Goal: Transaction & Acquisition: Purchase product/service

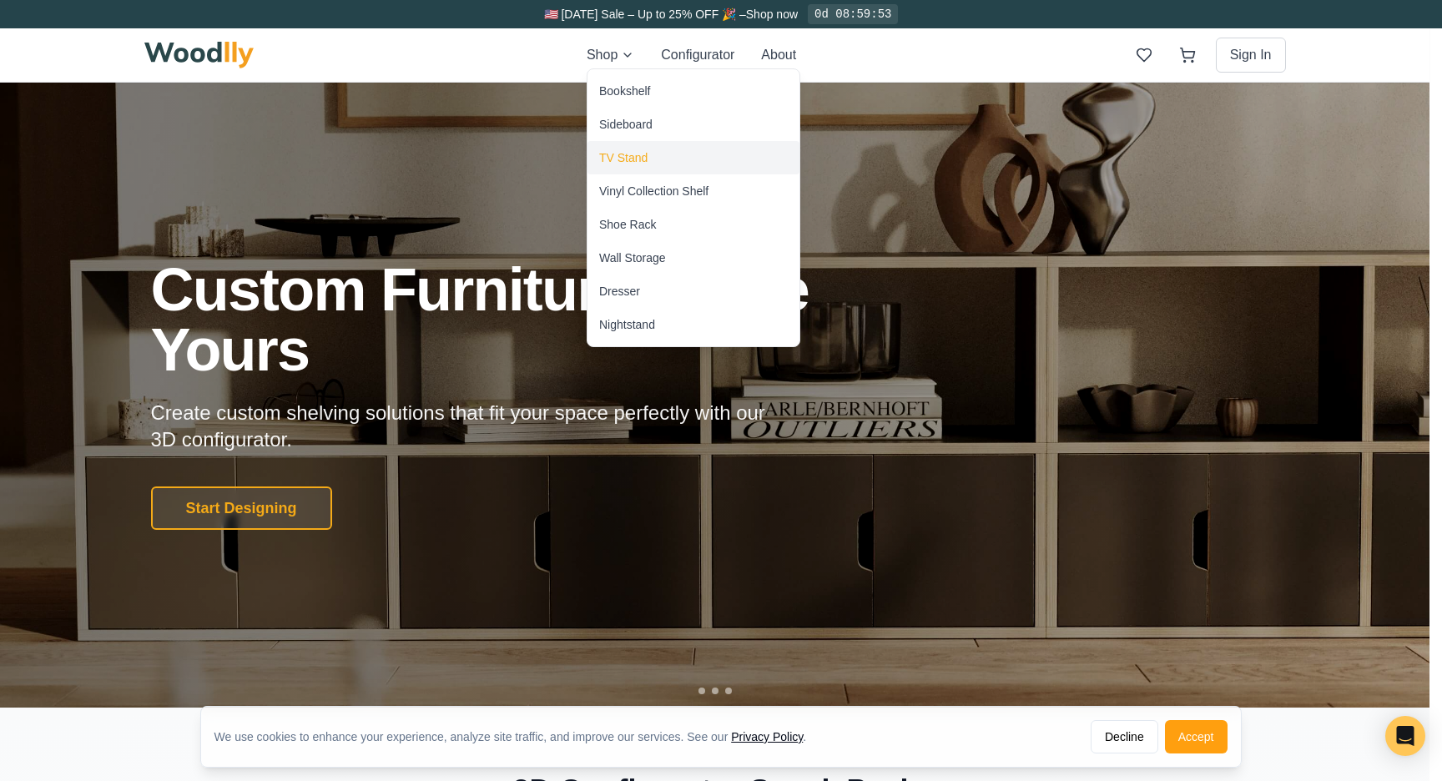
click at [612, 152] on div "TV Stand" at bounding box center [623, 157] width 48 height 17
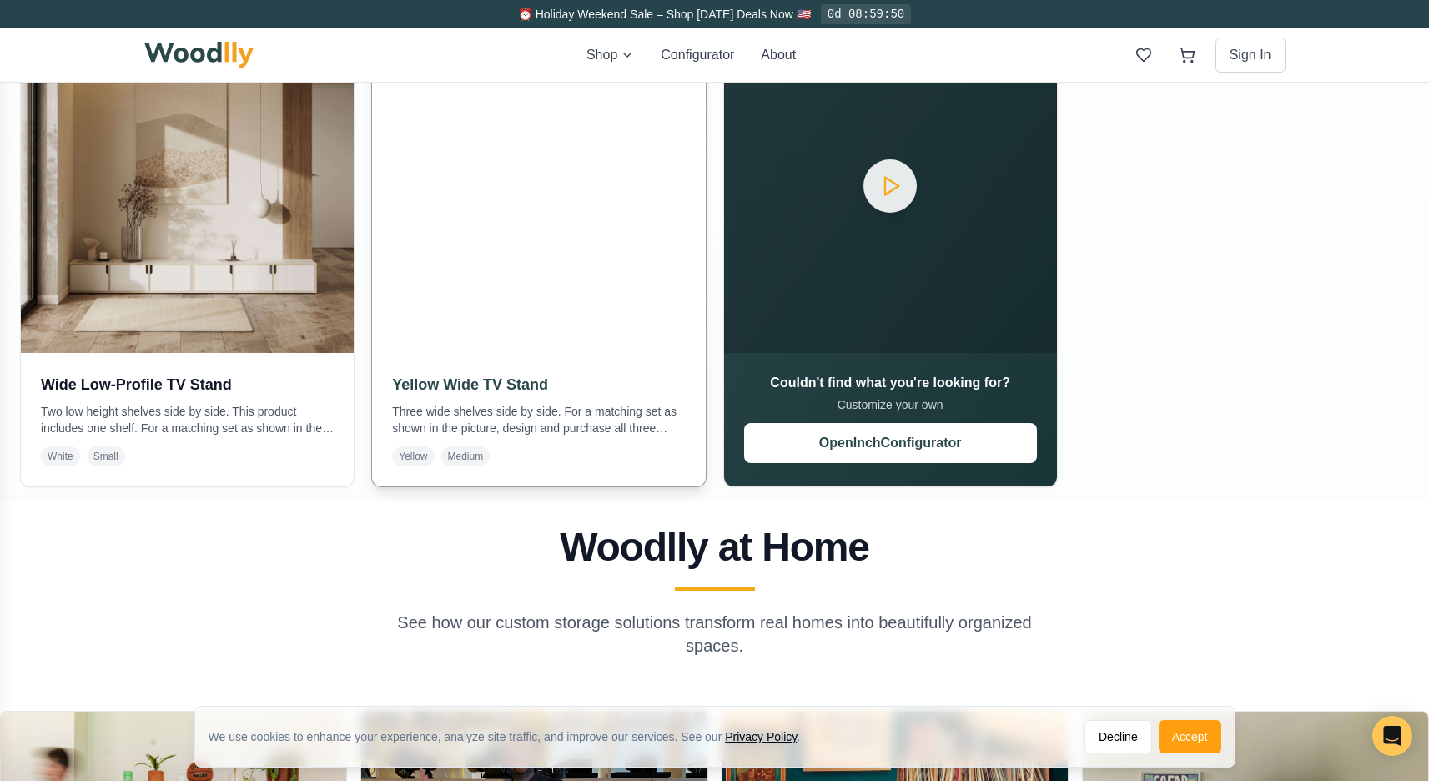
scroll to position [915, 0]
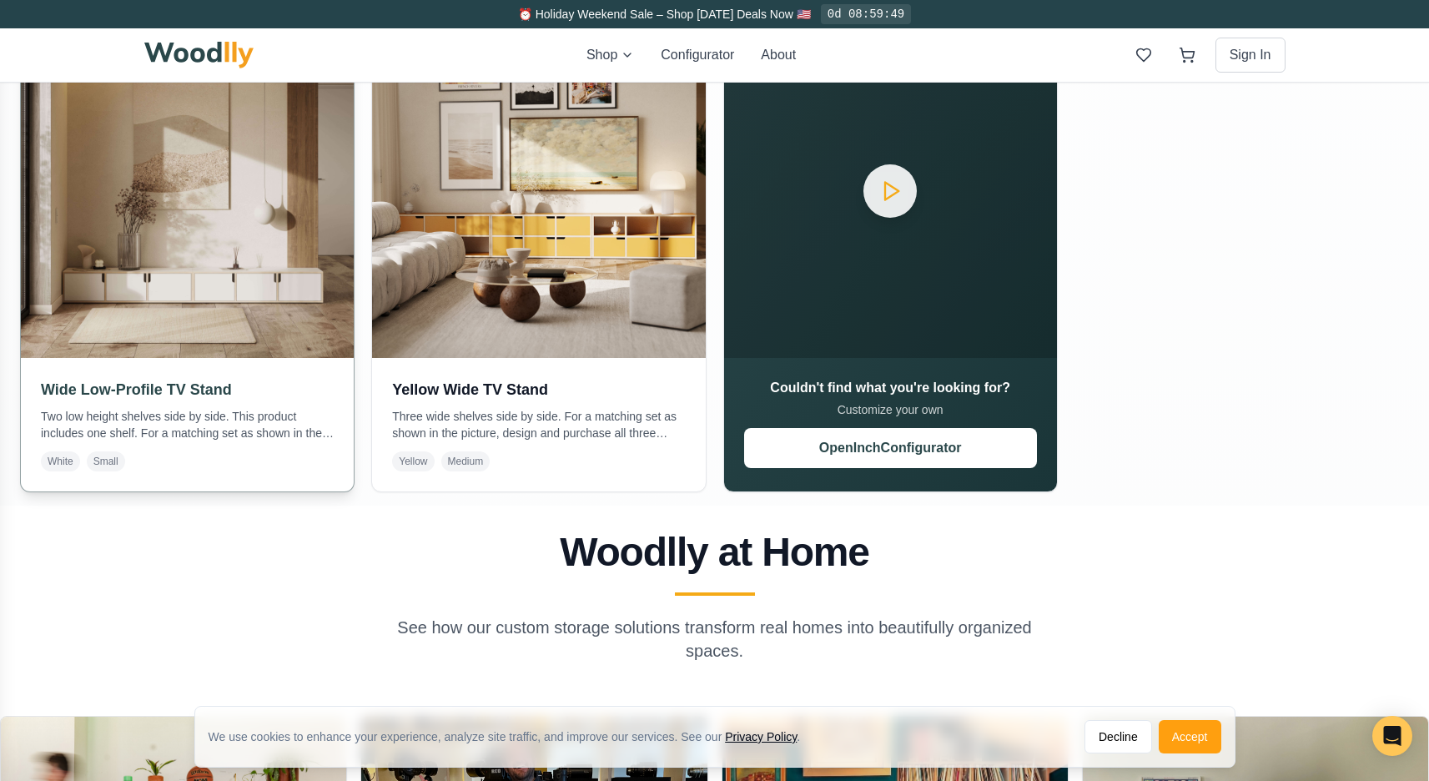
click at [125, 260] on img at bounding box center [188, 191] width 350 height 350
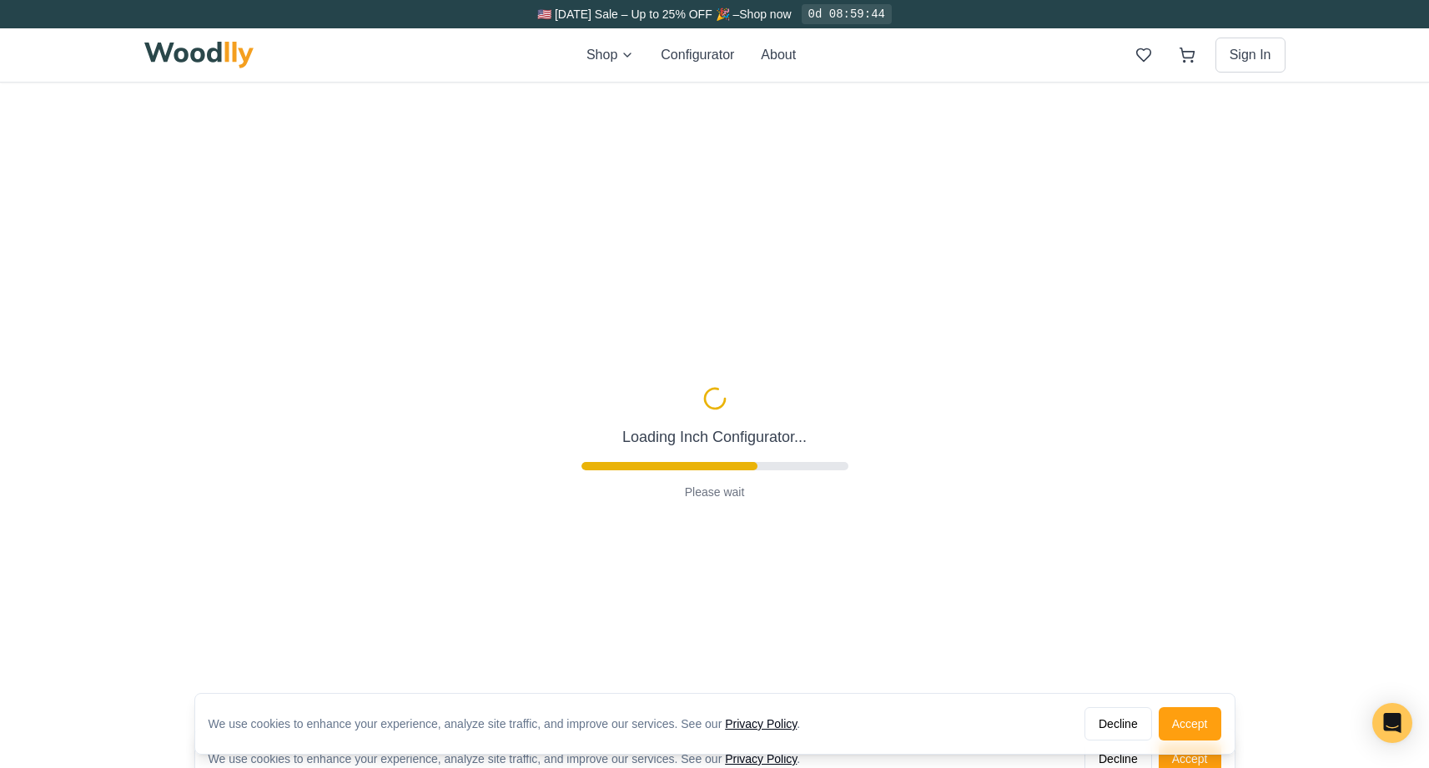
type input "54"
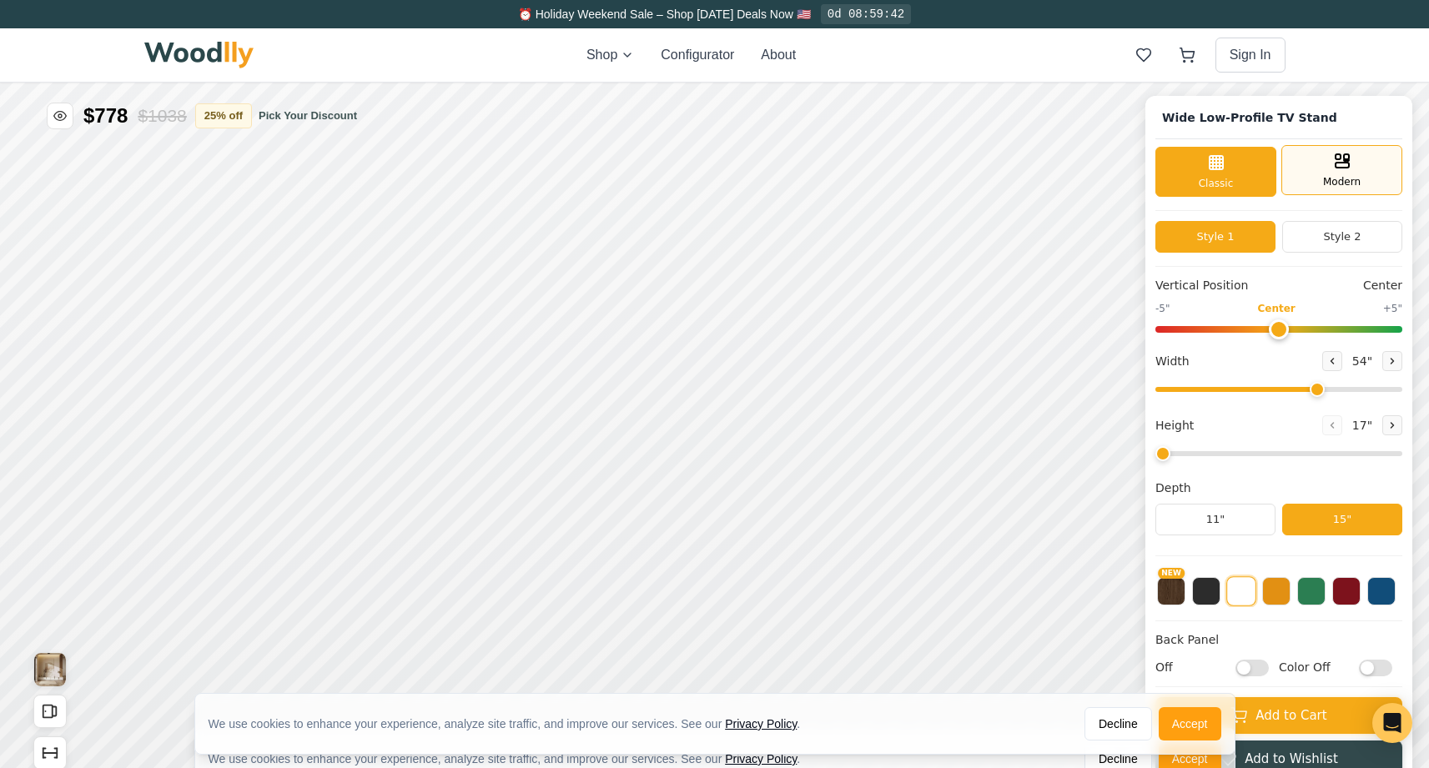
click at [1353, 179] on span "Modern" at bounding box center [1342, 181] width 38 height 15
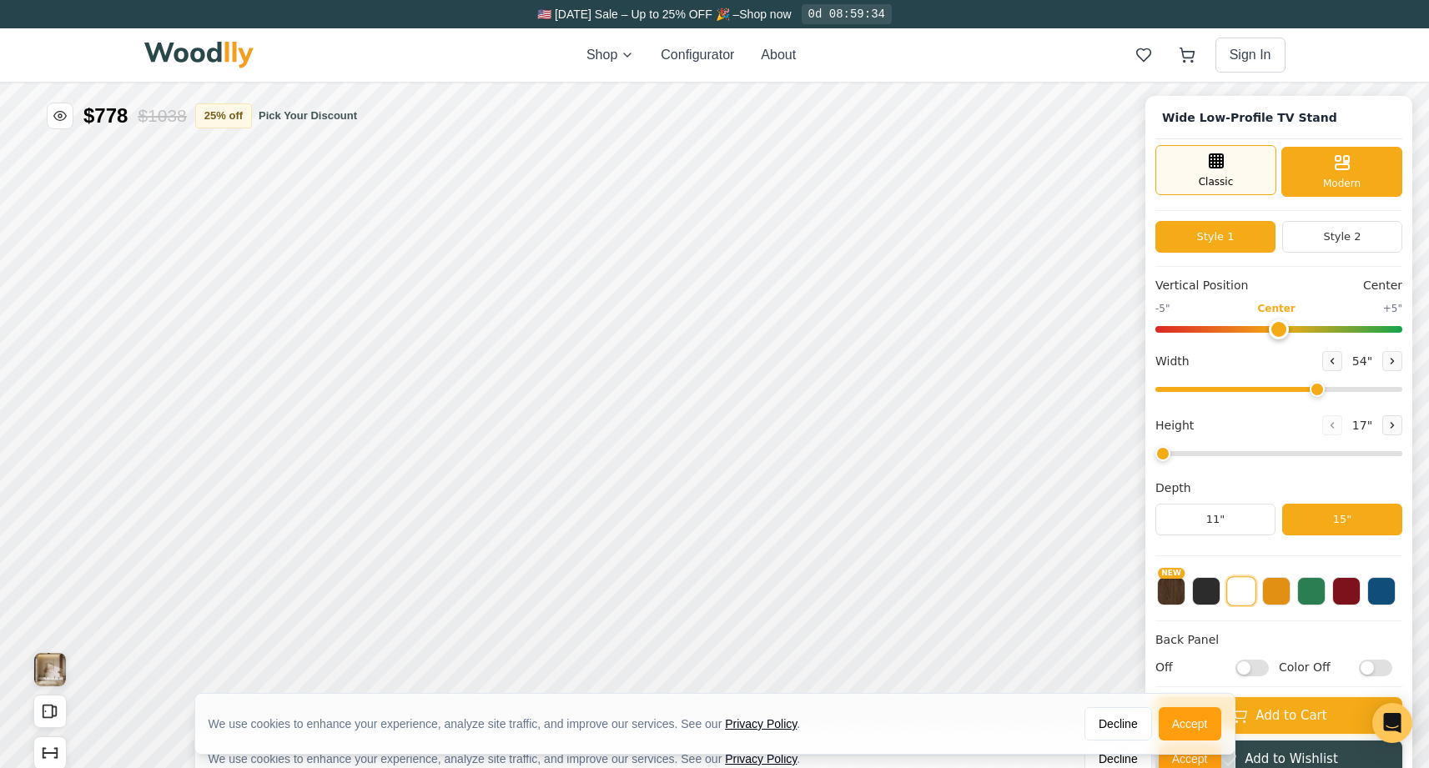
click at [1247, 179] on div "Classic" at bounding box center [1215, 170] width 121 height 50
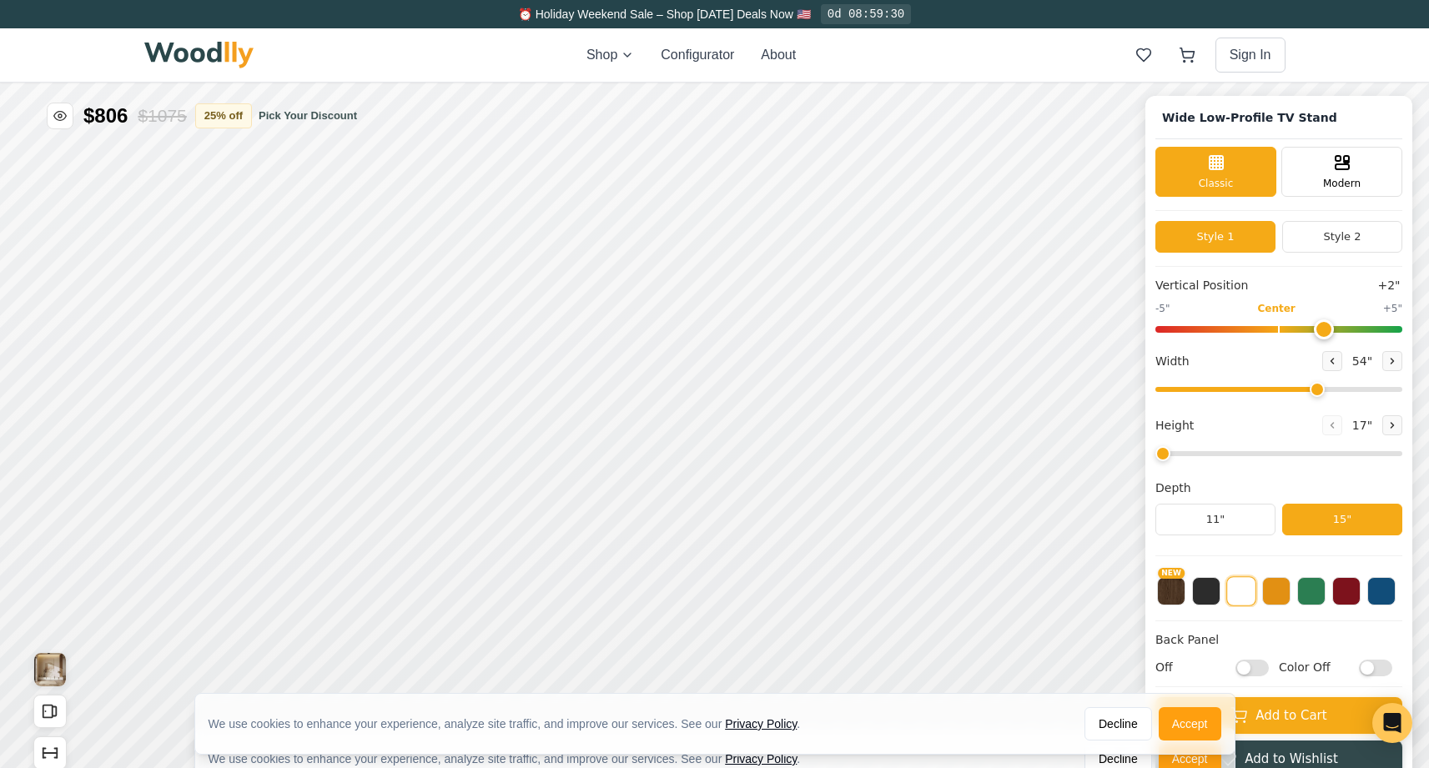
drag, startPoint x: 1291, startPoint y: 325, endPoint x: 1322, endPoint y: 313, distance: 34.1
type input "2"
click at [1322, 313] on div "-5" Center +5"" at bounding box center [1278, 317] width 247 height 32
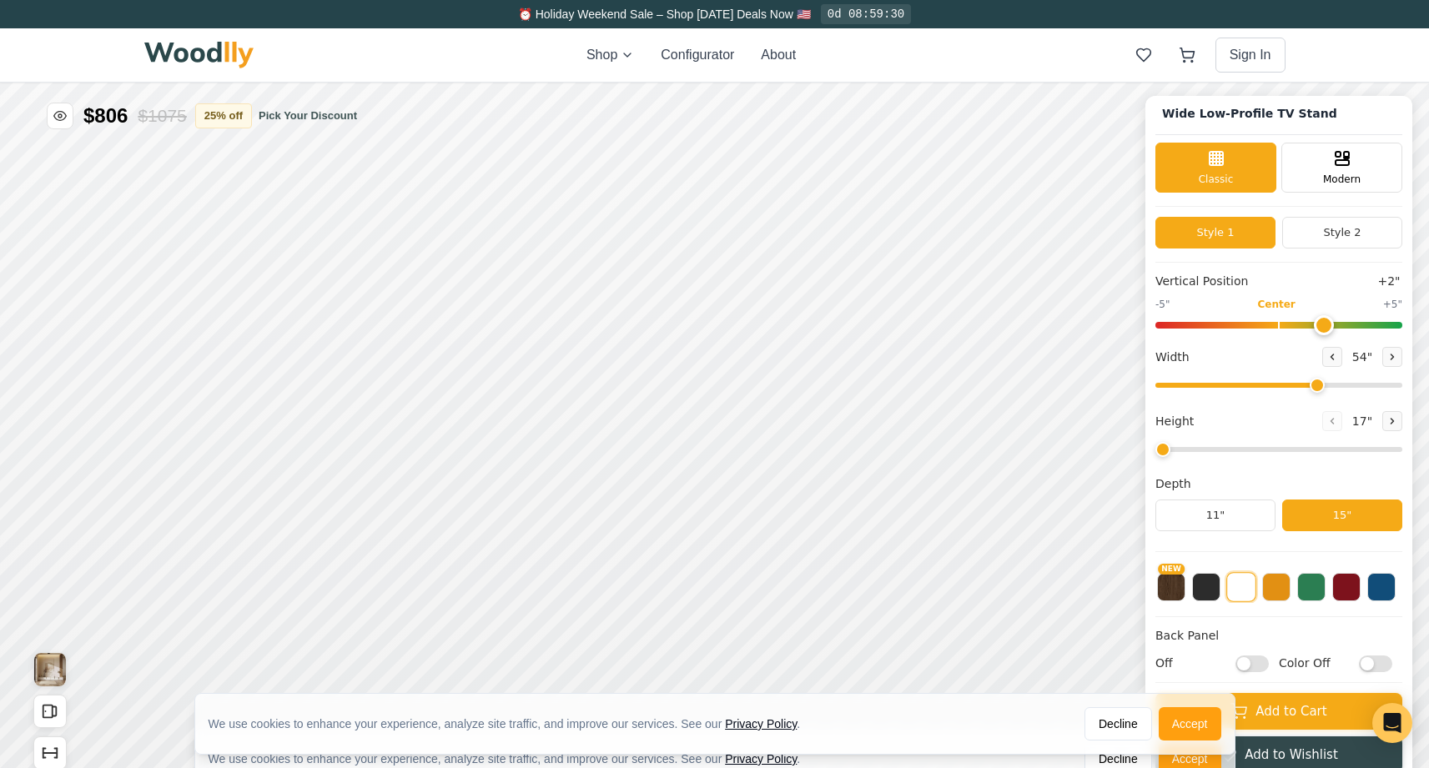
scroll to position [3, 0]
click at [1196, 720] on button "Accept" at bounding box center [1190, 723] width 63 height 33
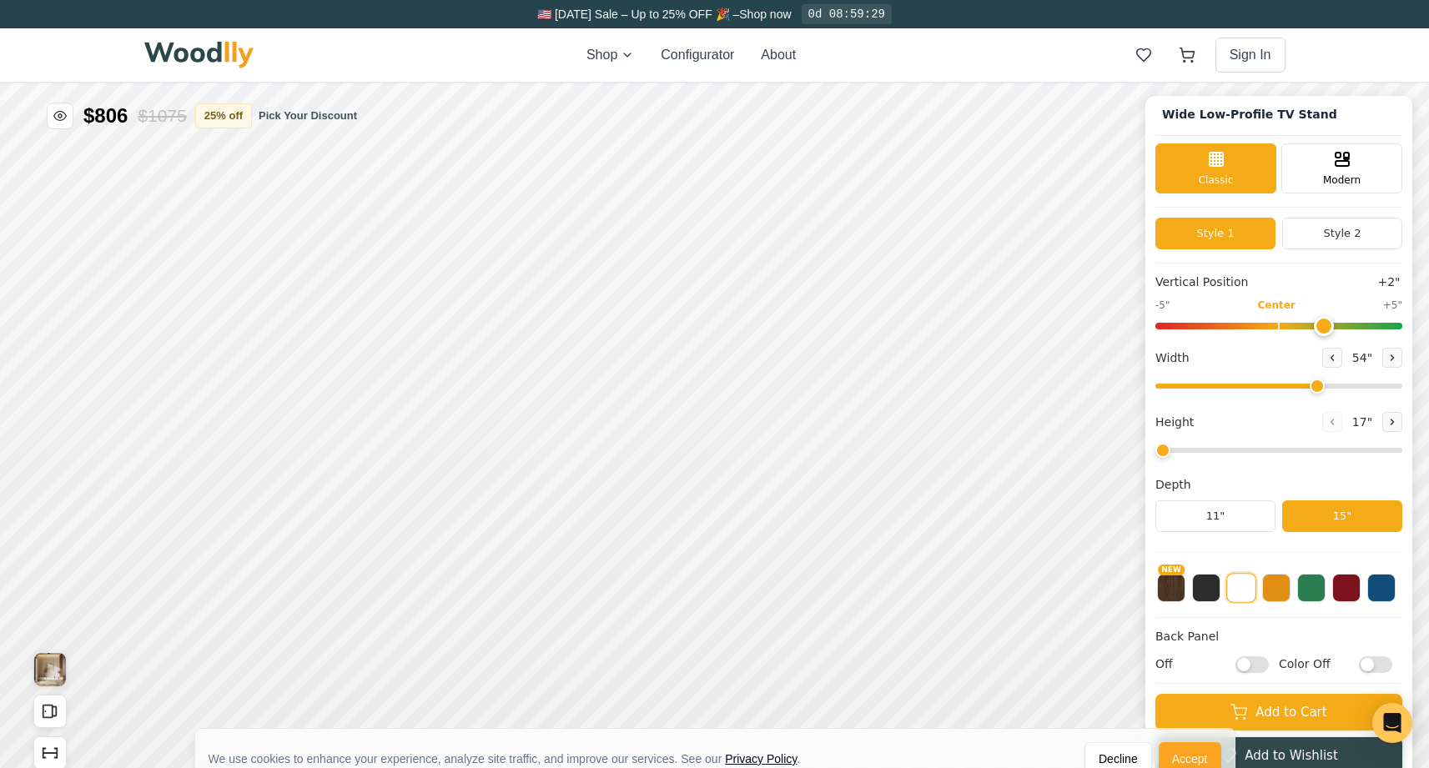
click at [1201, 752] on button "Accept" at bounding box center [1190, 758] width 63 height 33
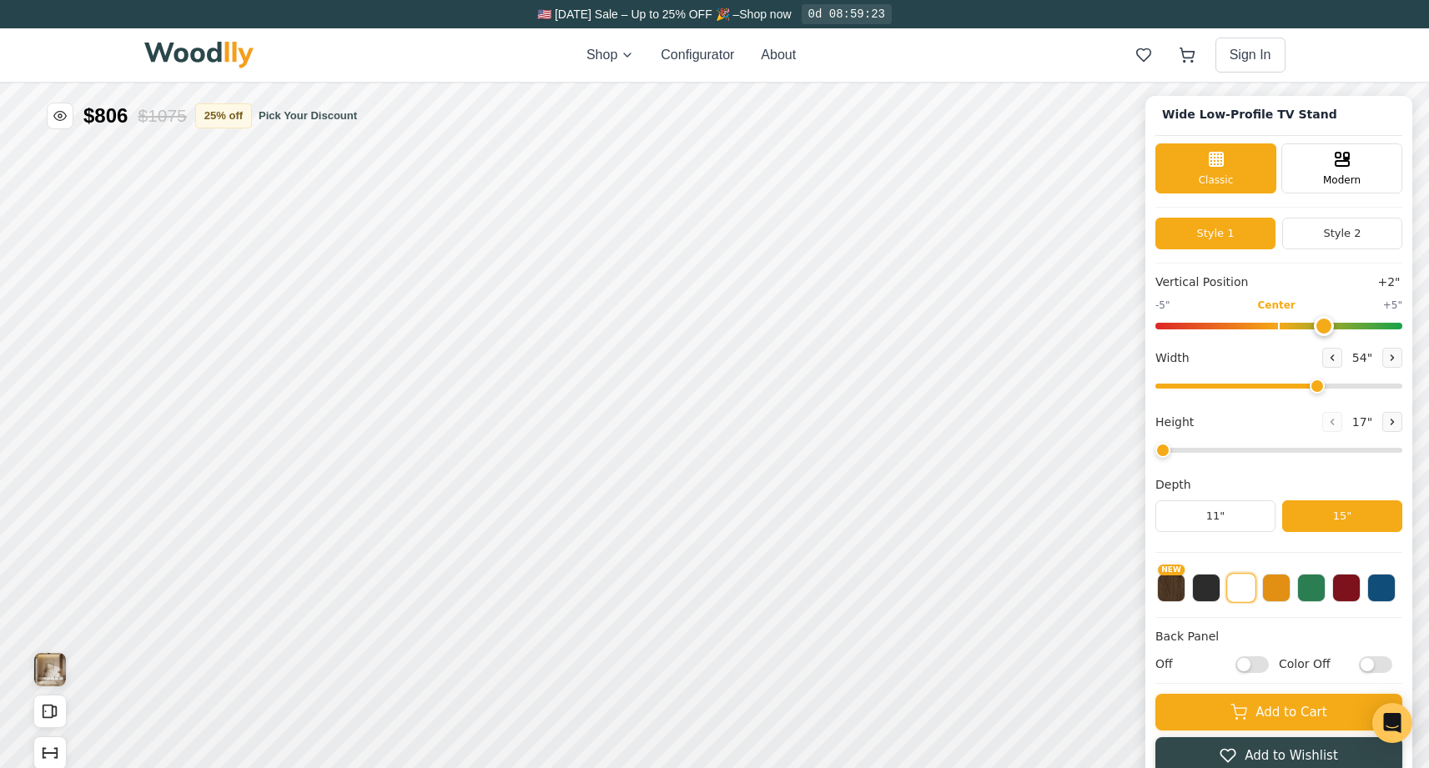
scroll to position [0, 0]
drag, startPoint x: 1326, startPoint y: 382, endPoint x: 1365, endPoint y: 419, distance: 53.1
type input "63"
click at [1365, 419] on div "Vertical Position +2" -5" Center +5" Width 63 " Height 17 " Depth 11" 15"" at bounding box center [1278, 413] width 247 height 279
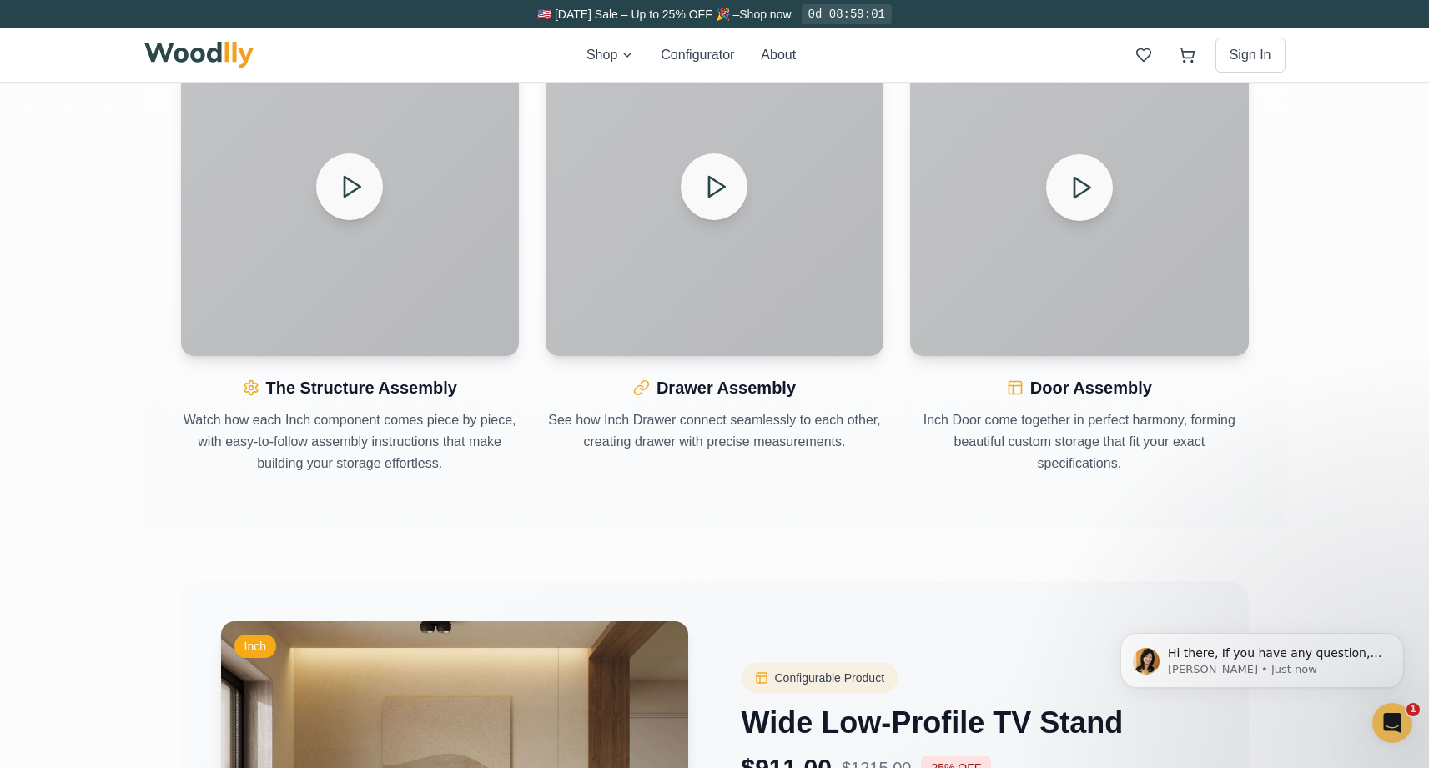
scroll to position [2108, 2]
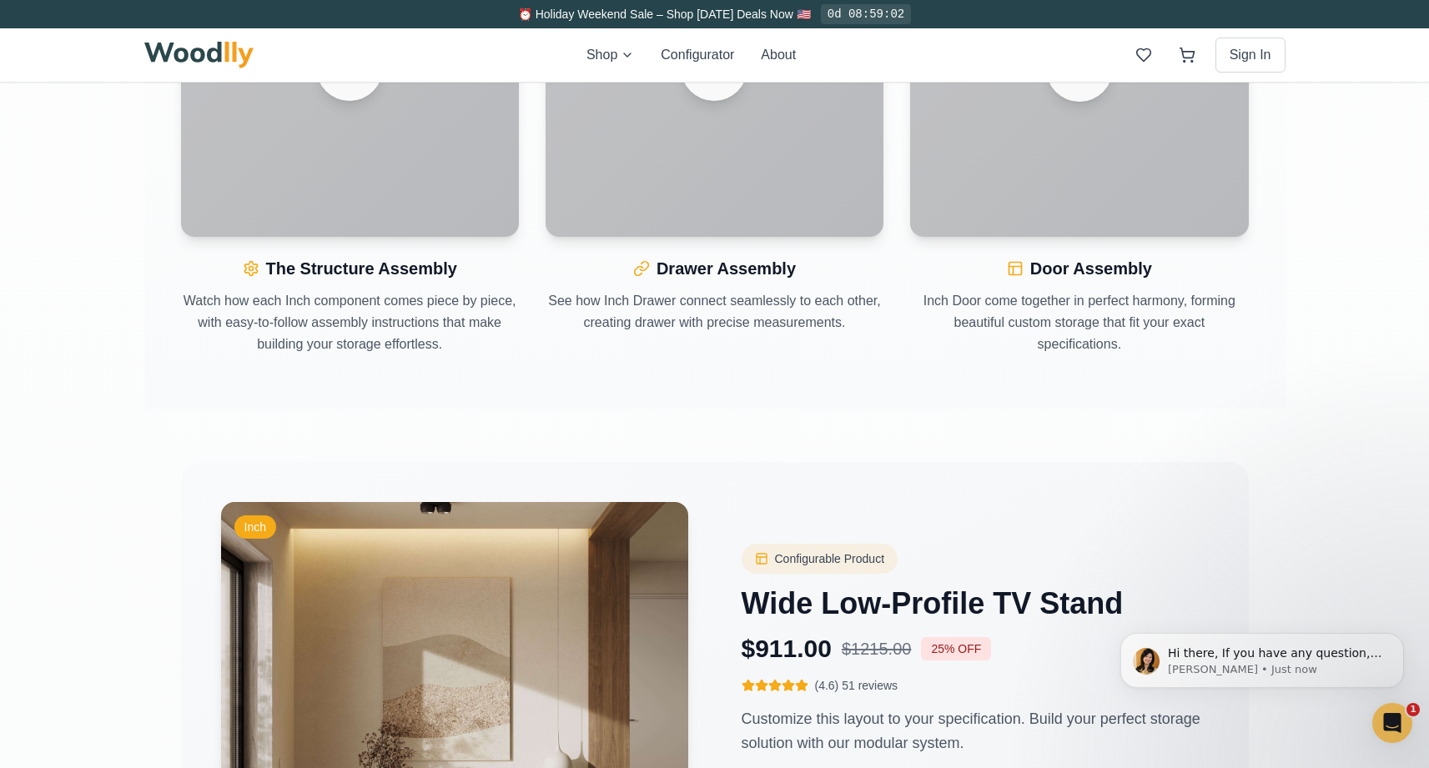
drag, startPoint x: 1118, startPoint y: 609, endPoint x: 739, endPoint y: 600, distance: 378.9
click at [1095, 600] on html "Hi there, If you have any question, we are right here for you. 😊 [PERSON_NAME] …" at bounding box center [1262, 660] width 334 height 125
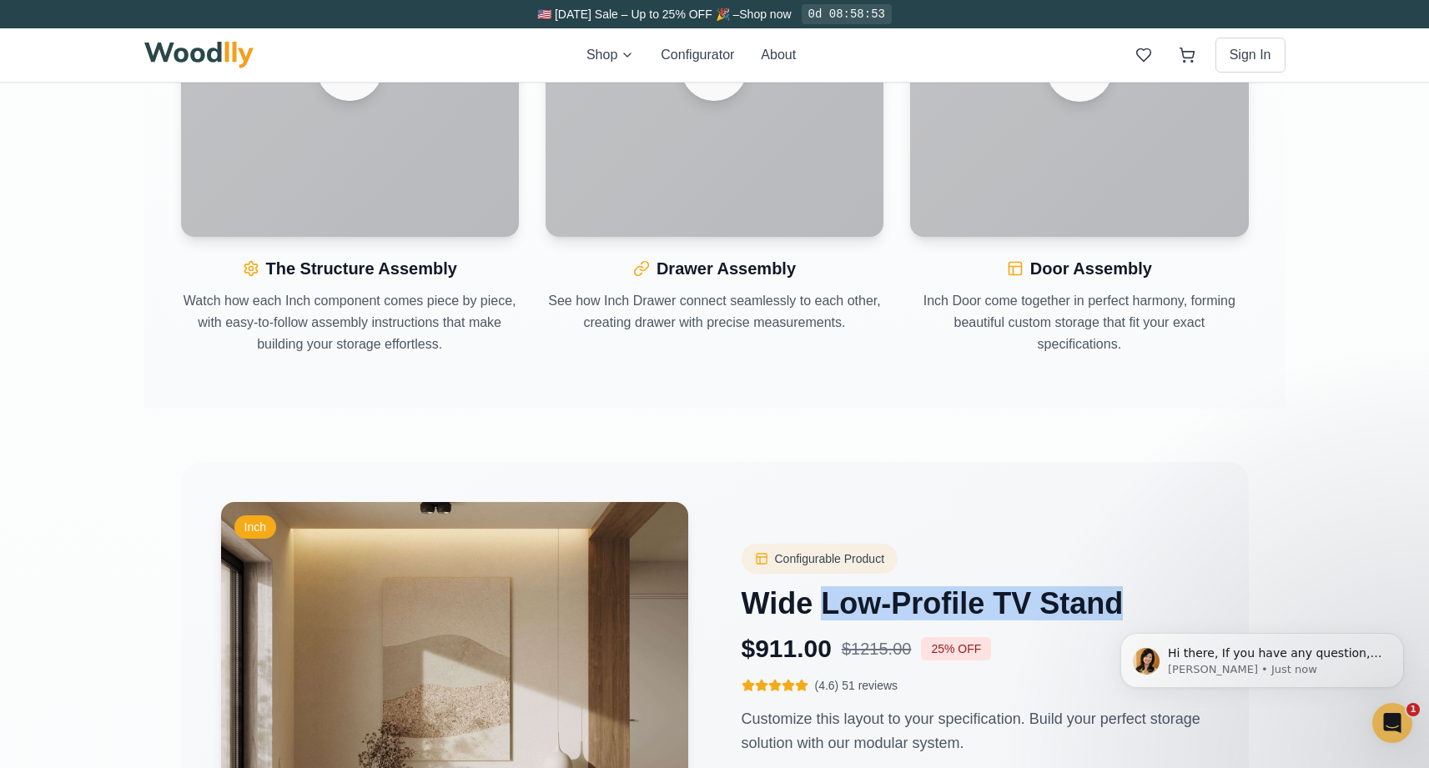
copy h3 "Low-Profile TV Stand"
drag, startPoint x: 820, startPoint y: 601, endPoint x: 1115, endPoint y: 592, distance: 295.4
click at [1115, 592] on h3 "Wide Low-Profile TV Stand" at bounding box center [975, 603] width 467 height 33
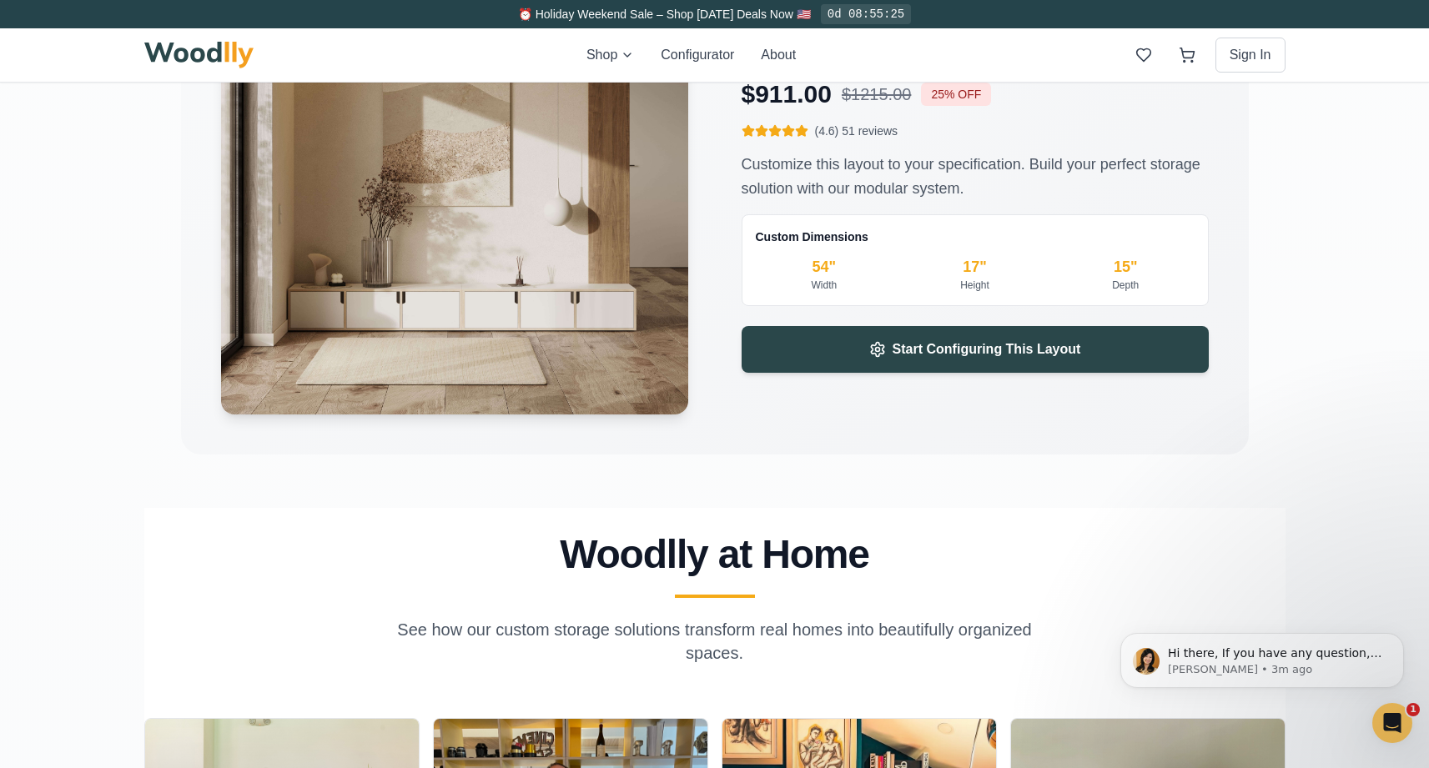
scroll to position [2676, 2]
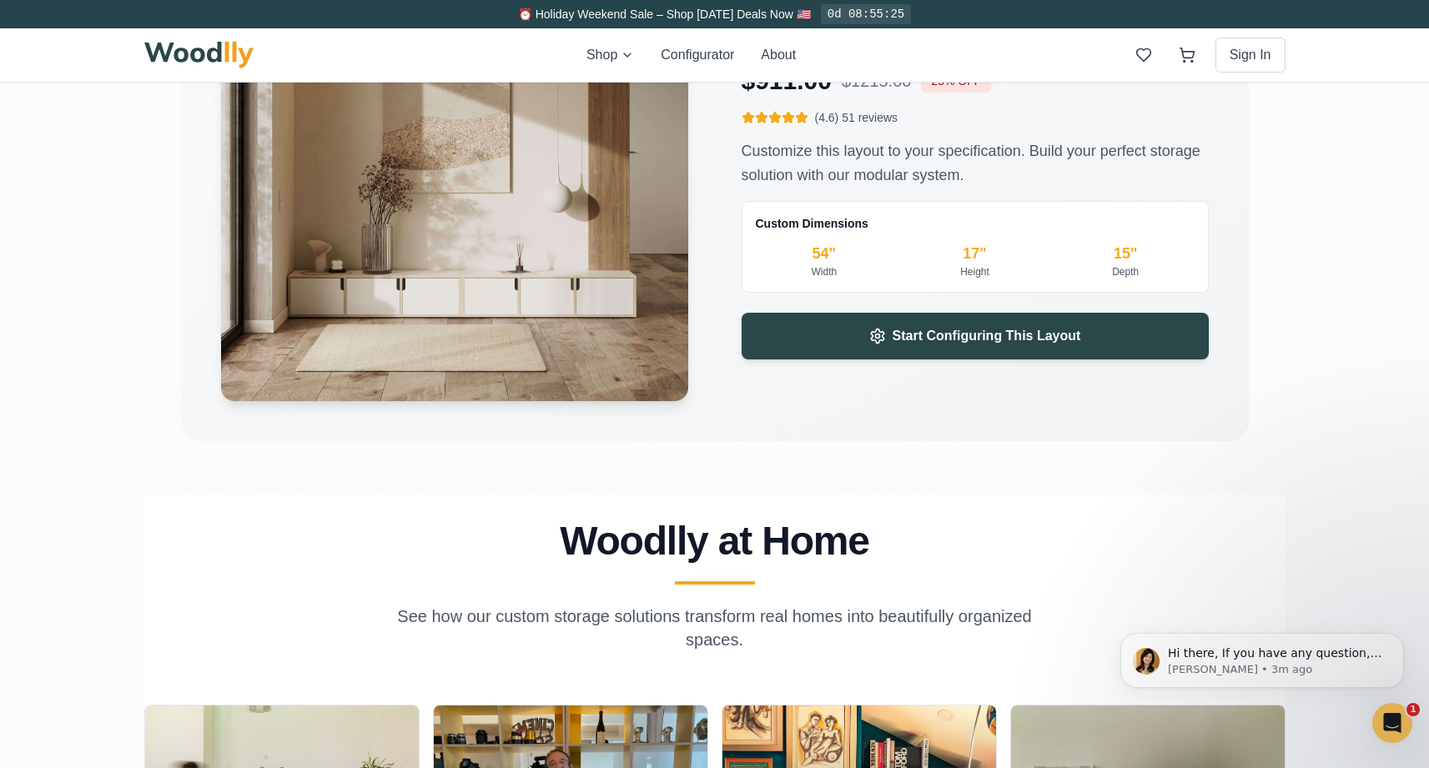
click at [770, 533] on h2 "Woodlly at Home" at bounding box center [714, 541] width 1101 height 40
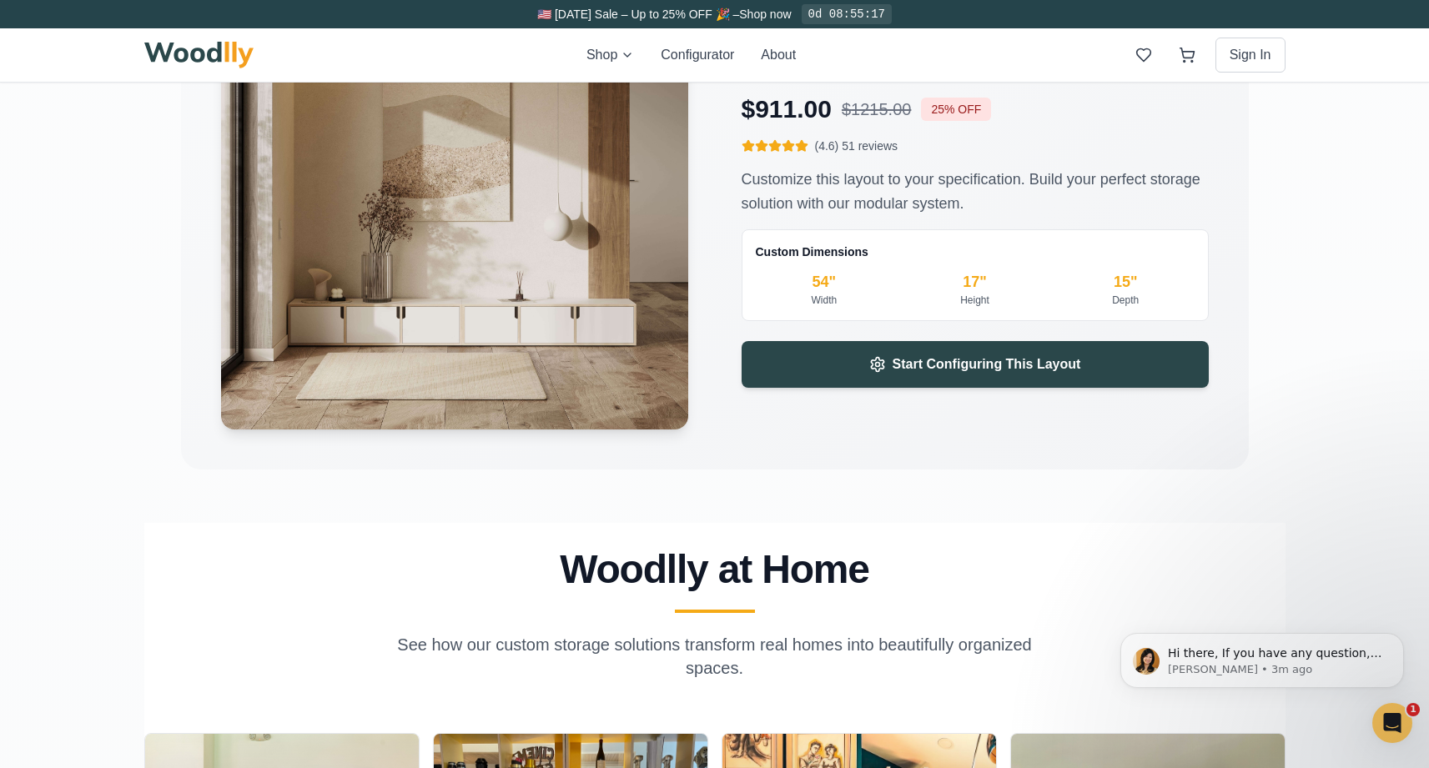
scroll to position [2651, 0]
